Goal: Transaction & Acquisition: Purchase product/service

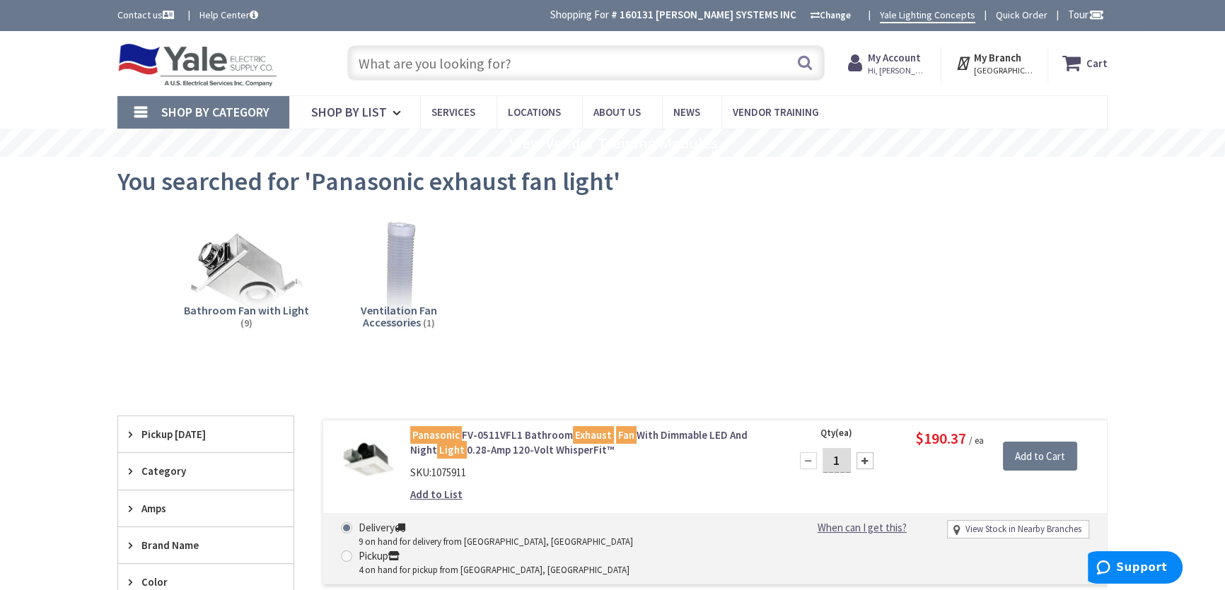
click at [436, 57] on input "text" at bounding box center [585, 62] width 477 height 35
paste input "Panasonic FV-0511VFL1"
type input "Panasonic FV-0511VFL1"
click at [463, 235] on li "Ventilation Fan Accessories (1)" at bounding box center [398, 282] width 152 height 131
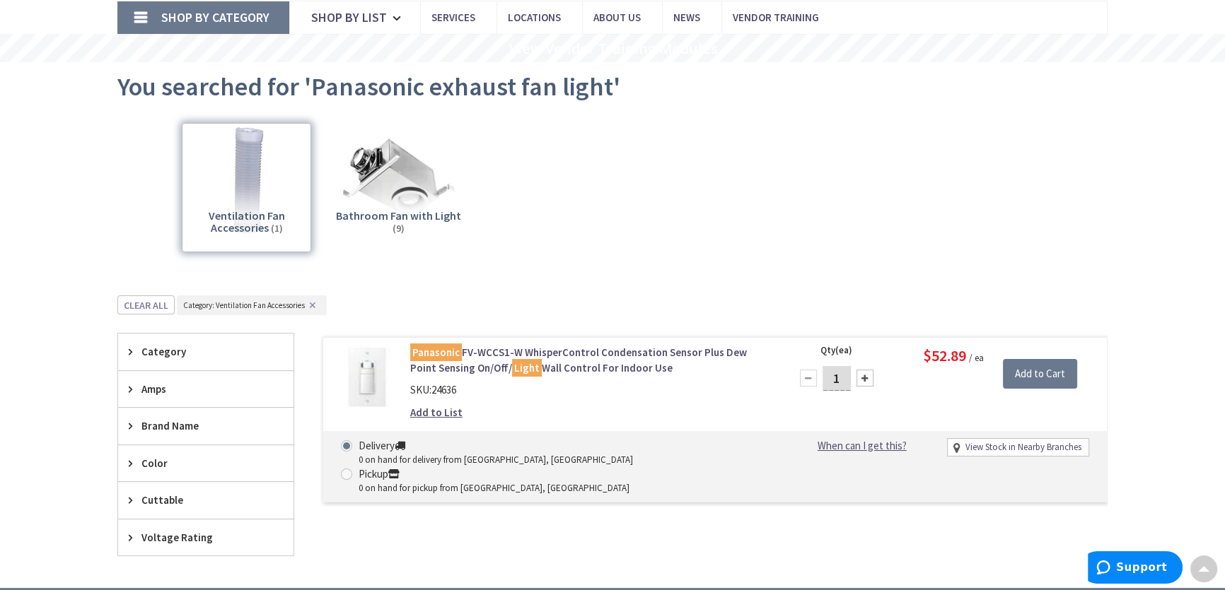
scroll to position [47, 0]
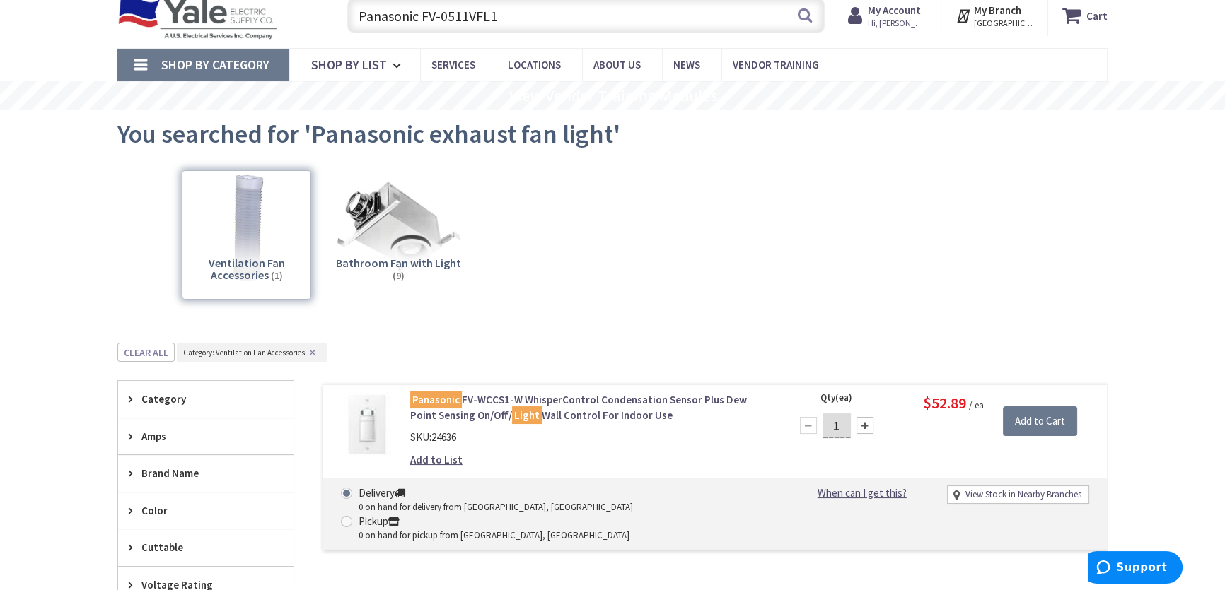
click at [420, 250] on img at bounding box center [398, 227] width 128 height 128
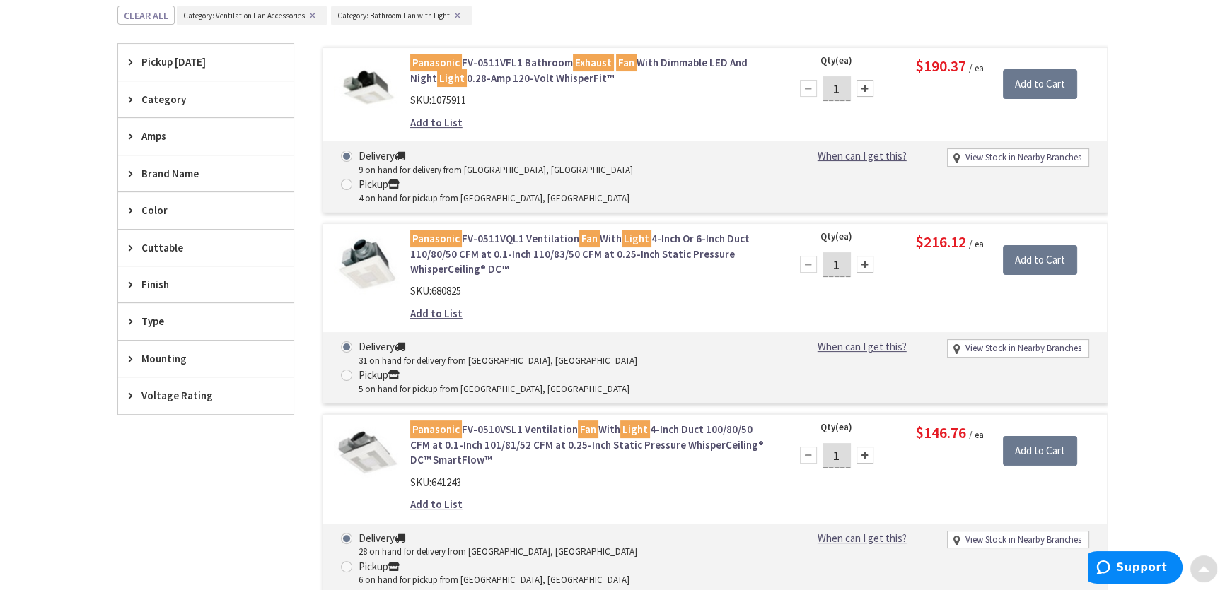
scroll to position [389, 0]
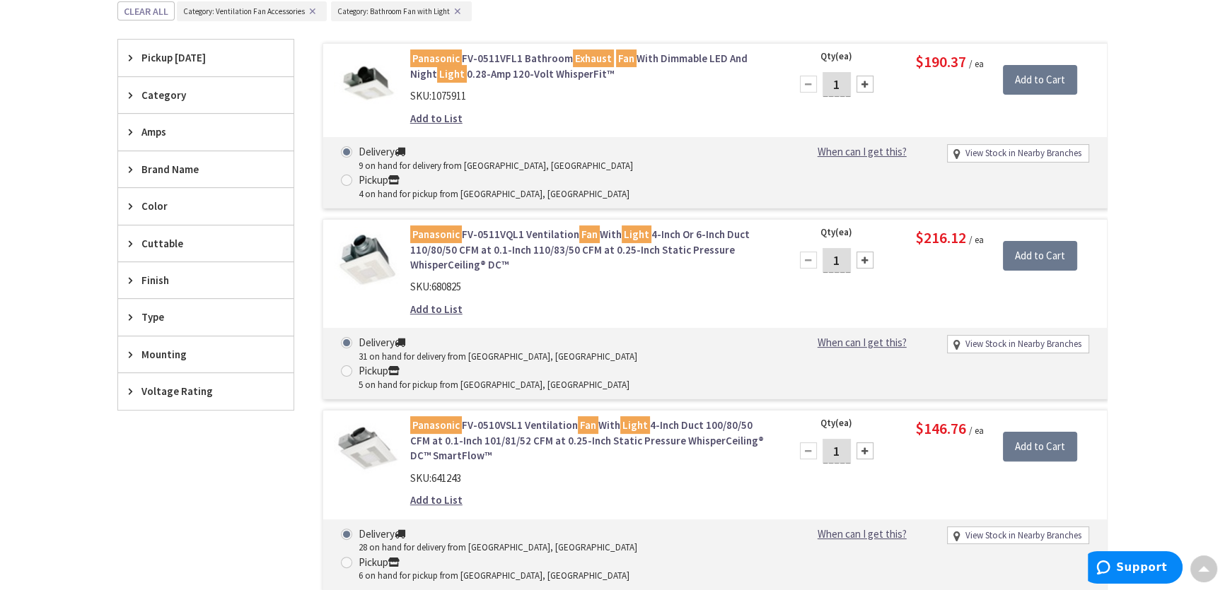
click at [546, 58] on link "Panasonic FV-0511VFL1 Bathroom Exhaust Fan With Dimmable LED And Night Light 0.…" at bounding box center [590, 66] width 360 height 30
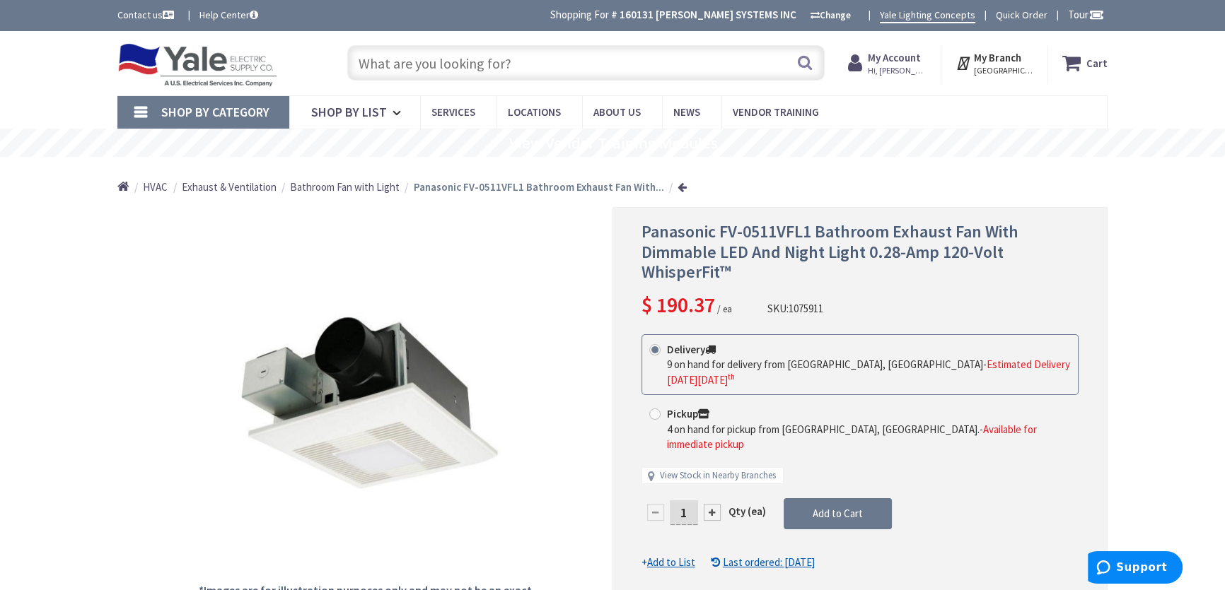
type input "[GEOGRAPHIC_DATA], [GEOGRAPHIC_DATA]"
